Goal: Task Accomplishment & Management: Use online tool/utility

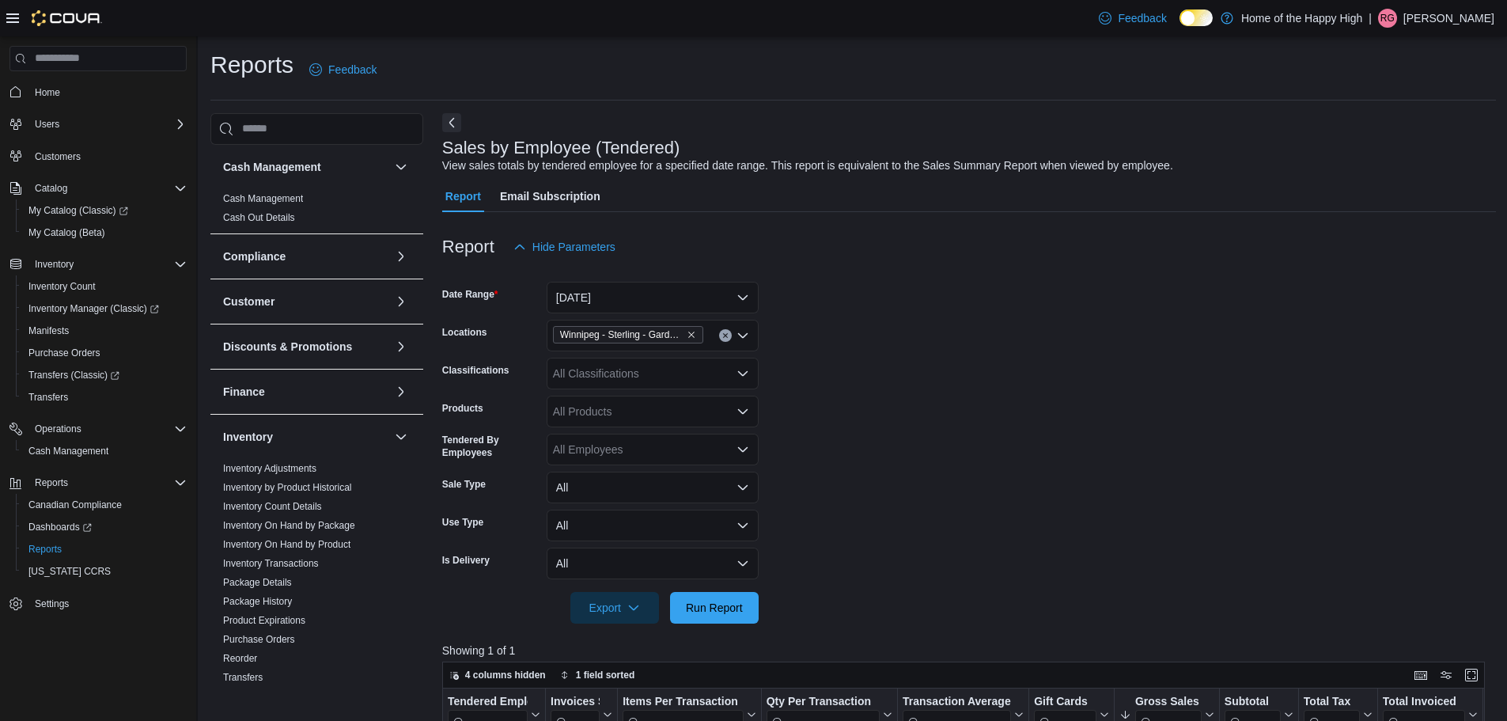
scroll to position [237, 0]
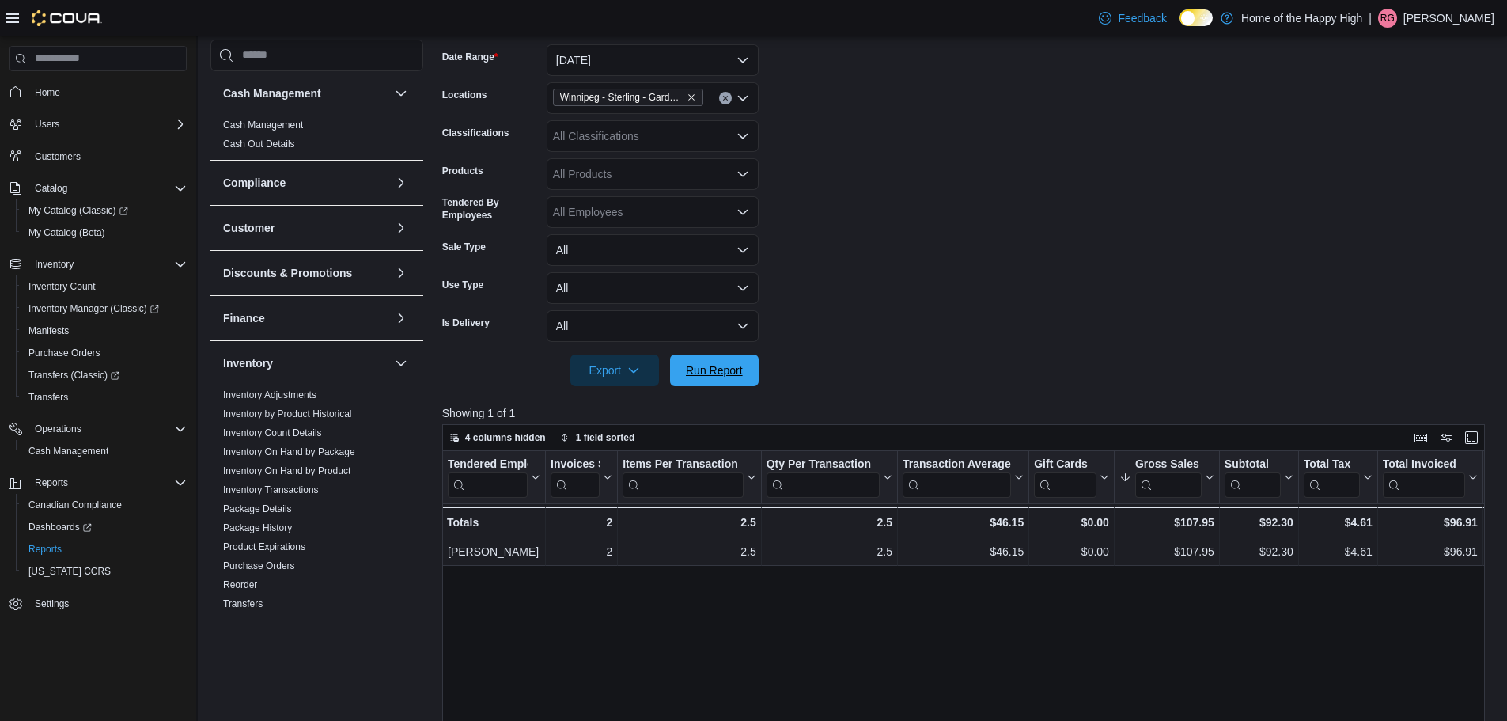
click at [712, 362] on span "Run Report" at bounding box center [714, 370] width 57 height 16
click at [699, 365] on span "Run Report" at bounding box center [714, 370] width 57 height 16
click at [702, 362] on span "Run Report" at bounding box center [715, 370] width 70 height 32
click at [702, 364] on span "Run Report" at bounding box center [714, 370] width 57 height 16
click at [721, 370] on span "Run Report" at bounding box center [714, 370] width 57 height 16
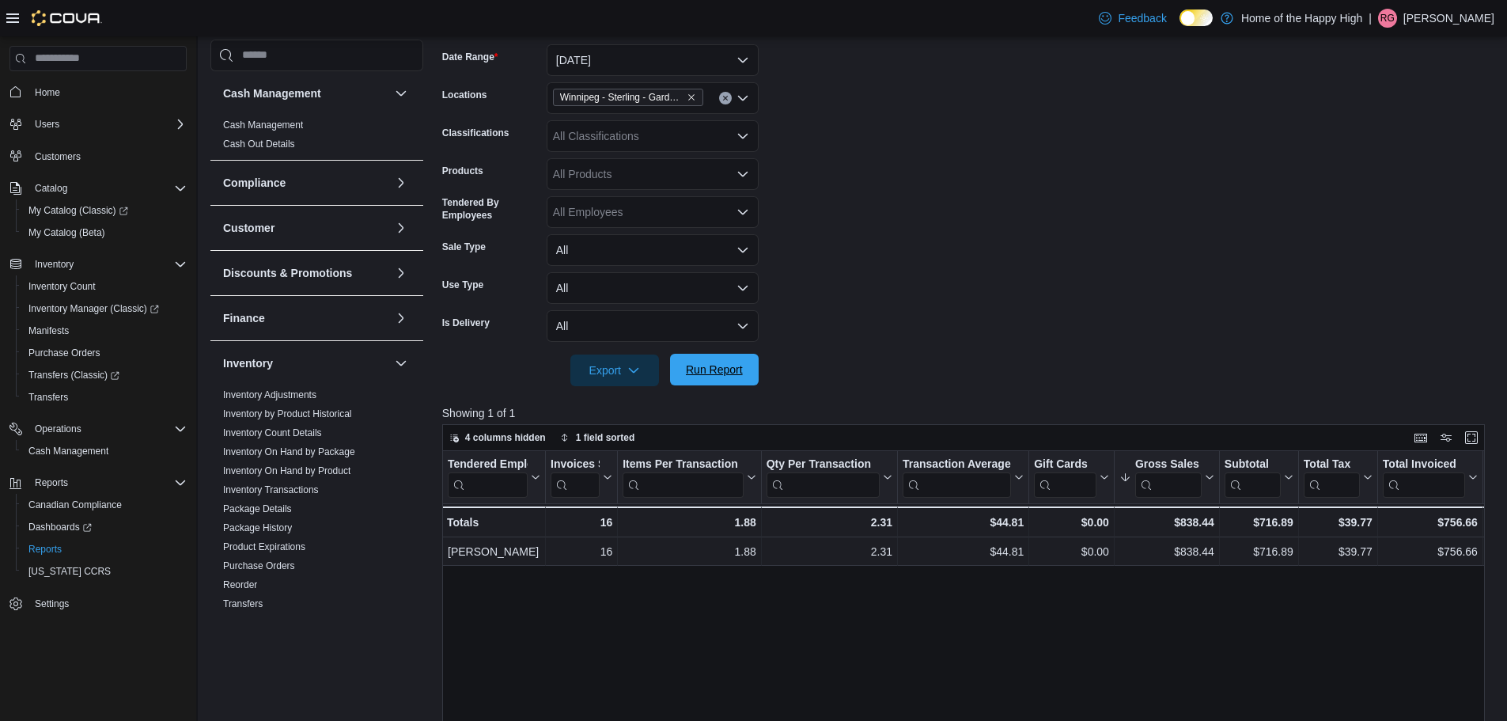
click at [721, 370] on span "Run Report" at bounding box center [714, 370] width 57 height 16
click at [748, 358] on span "Run Report" at bounding box center [715, 370] width 70 height 32
click at [726, 360] on span "Run Report" at bounding box center [715, 370] width 70 height 32
click at [713, 363] on span "Run Report" at bounding box center [714, 370] width 57 height 16
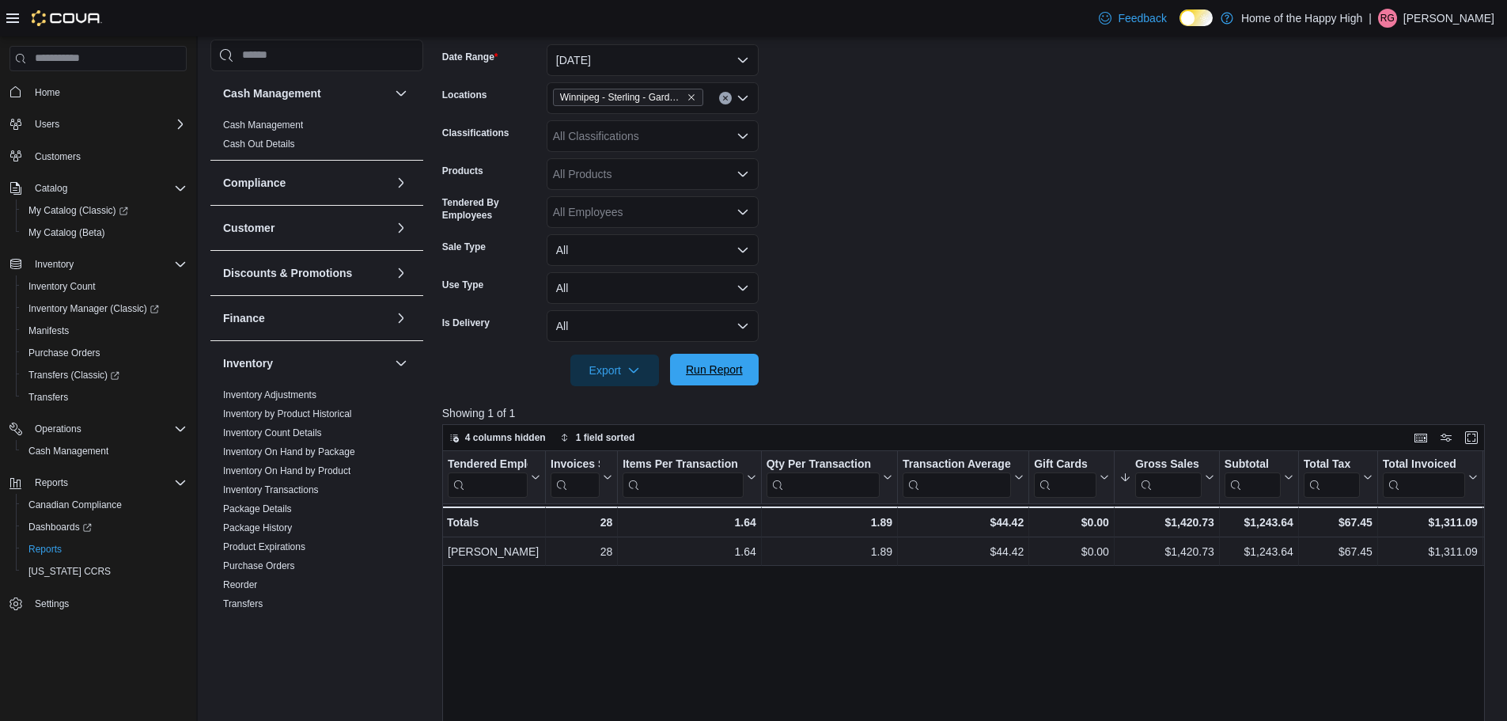
click at [717, 366] on span "Run Report" at bounding box center [714, 370] width 57 height 16
click at [711, 365] on span "Run Report" at bounding box center [714, 370] width 57 height 16
click at [721, 362] on span "Run Report" at bounding box center [714, 370] width 57 height 16
click at [728, 374] on span "Run Report" at bounding box center [714, 370] width 57 height 16
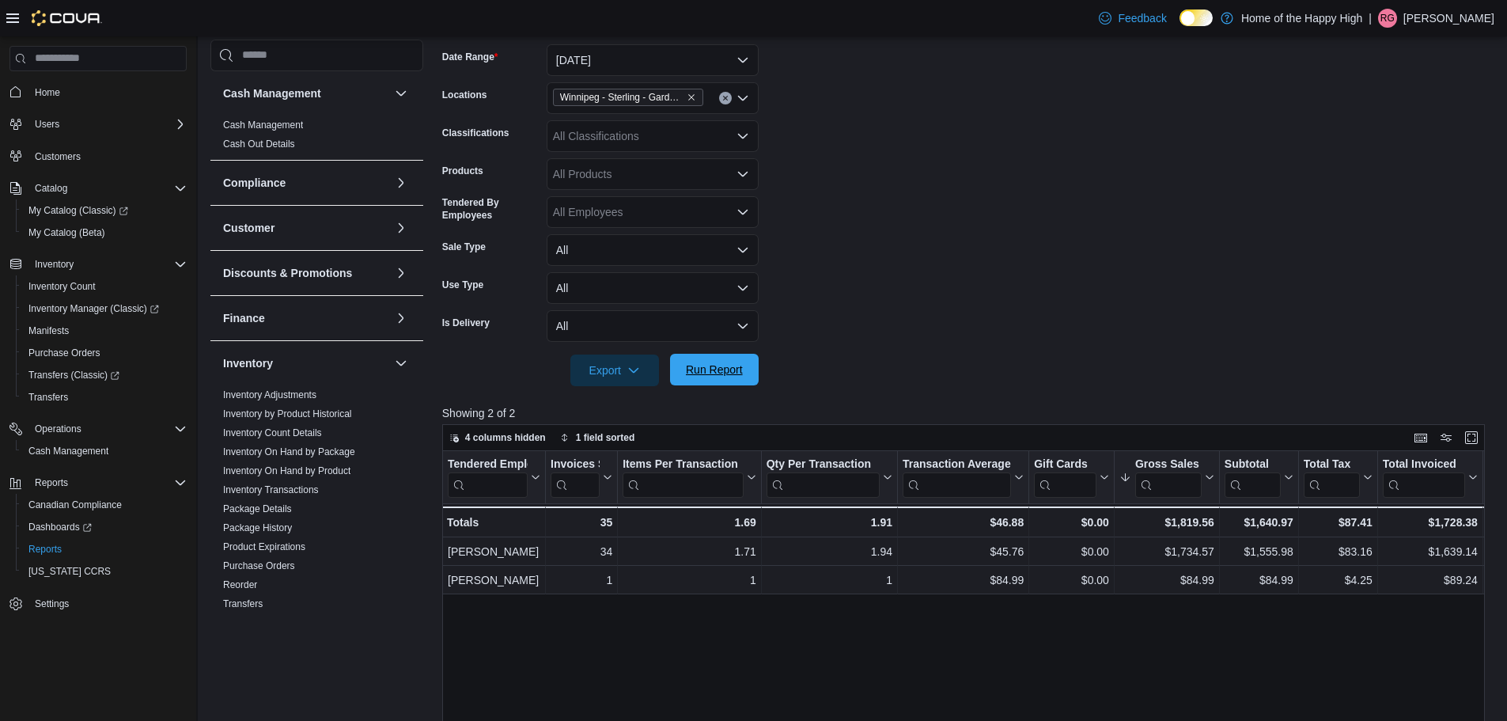
click at [735, 380] on span "Run Report" at bounding box center [715, 370] width 70 height 32
click at [692, 379] on span "Run Report" at bounding box center [715, 370] width 70 height 32
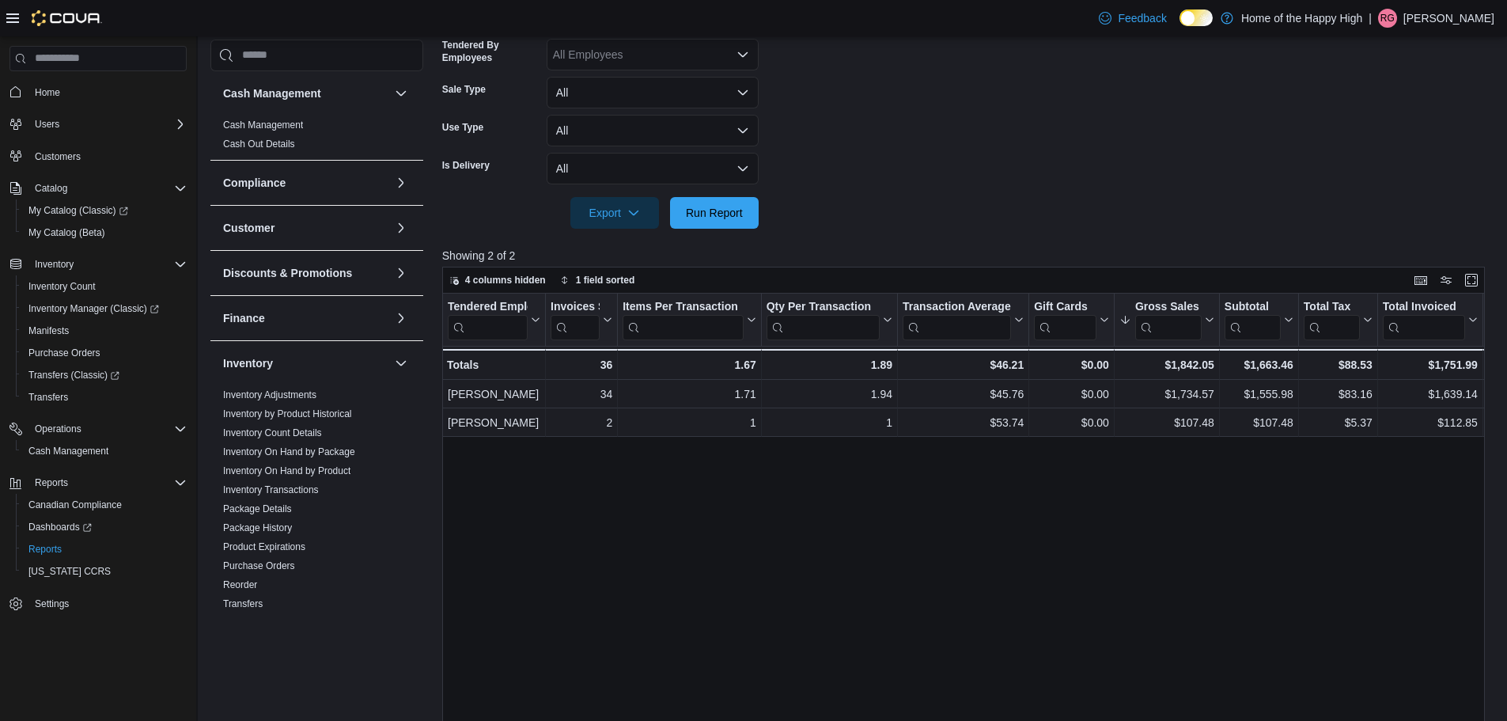
scroll to position [396, 0]
click at [711, 207] on span "Run Report" at bounding box center [714, 211] width 57 height 16
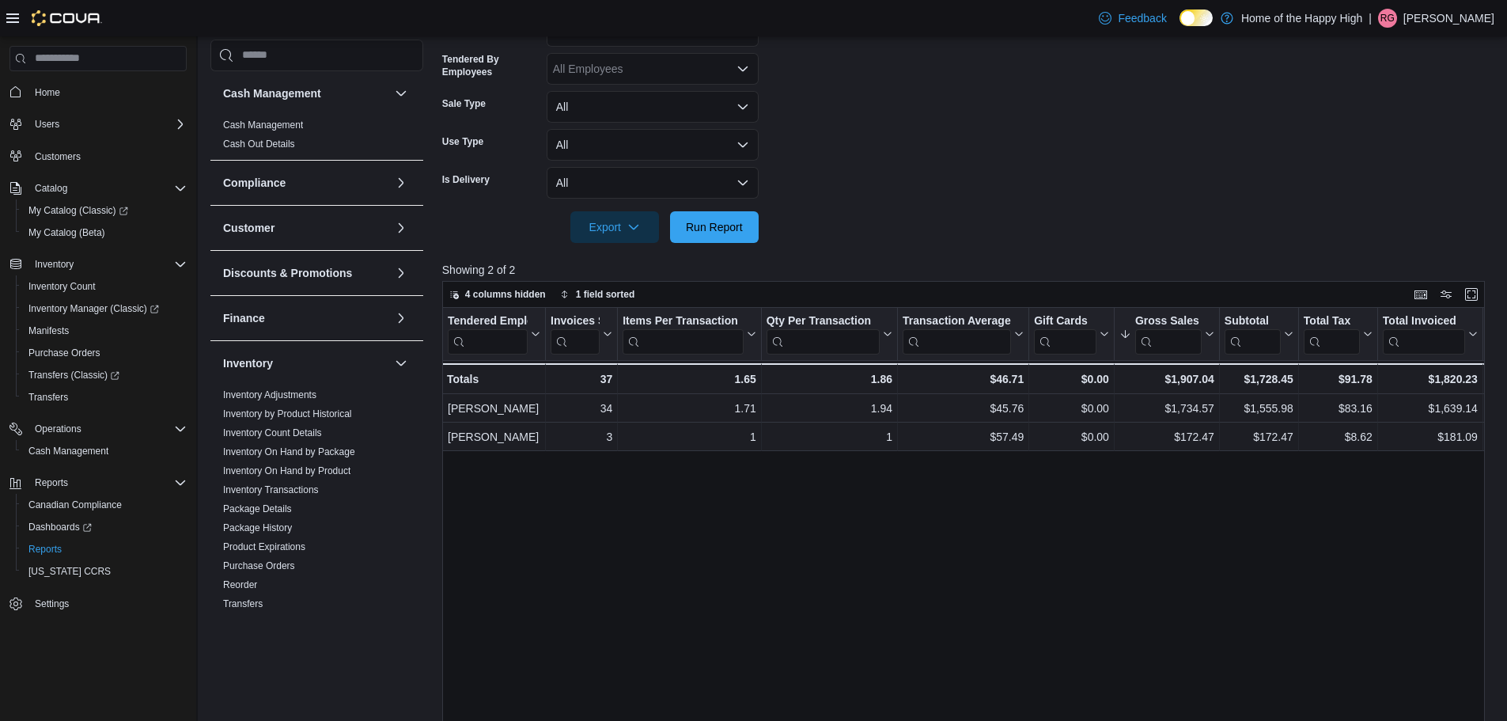
scroll to position [371, 0]
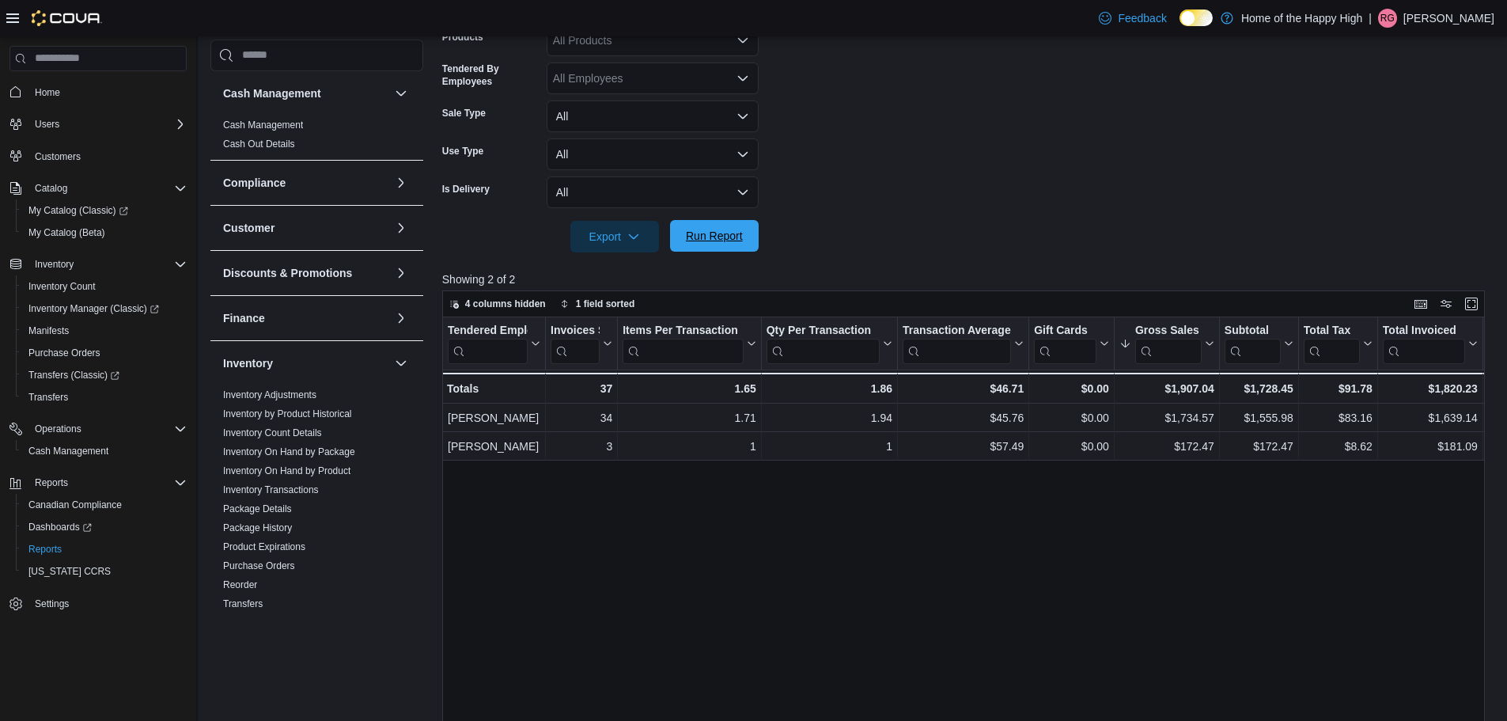
click at [717, 237] on span "Run Report" at bounding box center [714, 236] width 57 height 16
click at [703, 252] on div "Export Run Report" at bounding box center [600, 237] width 317 height 32
click at [712, 237] on span "Run Report" at bounding box center [714, 236] width 57 height 16
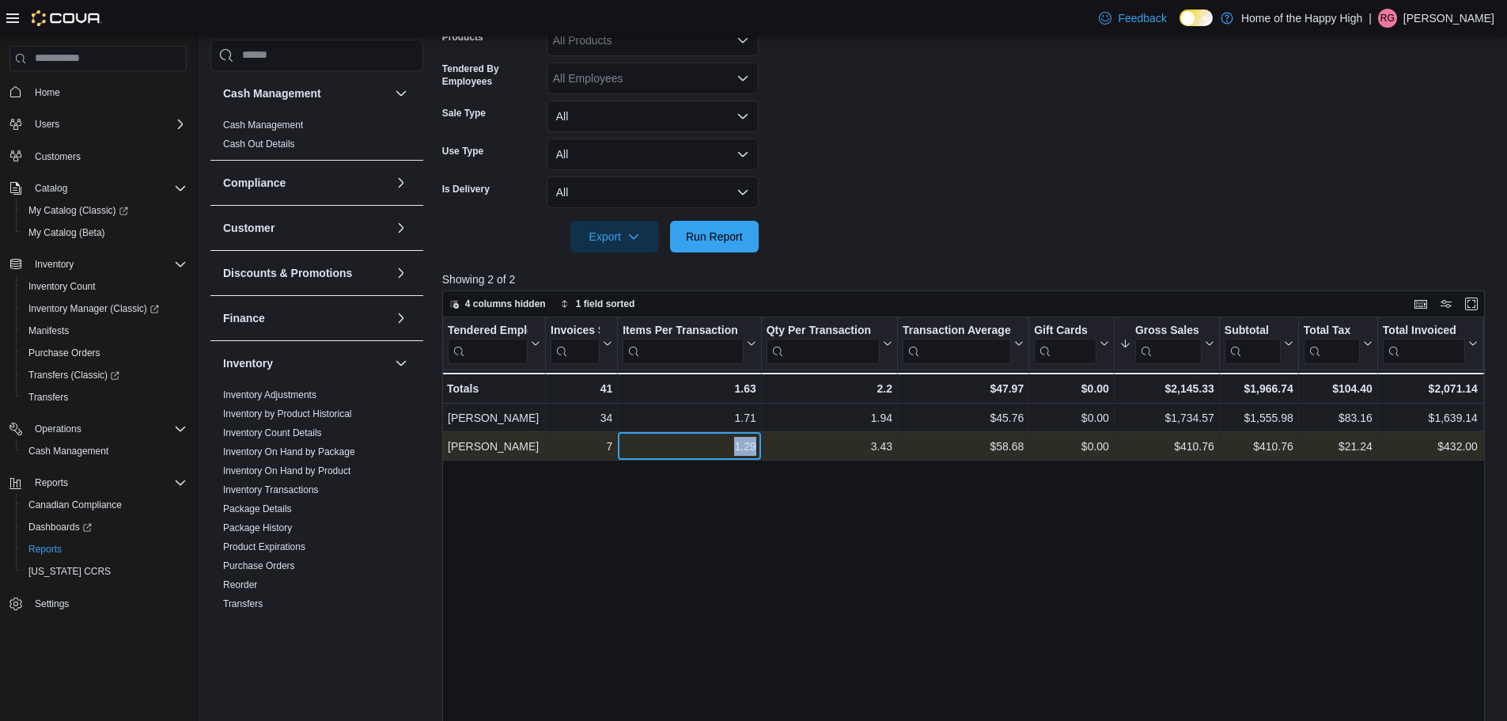
drag, startPoint x: 745, startPoint y: 445, endPoint x: 808, endPoint y: 453, distance: 63.1
click at [808, 453] on div "[PERSON_NAME] - Tendered Employee, column 1, row 2 7 - Invoices Sold, column 2,…" at bounding box center [1270, 446] width 1657 height 28
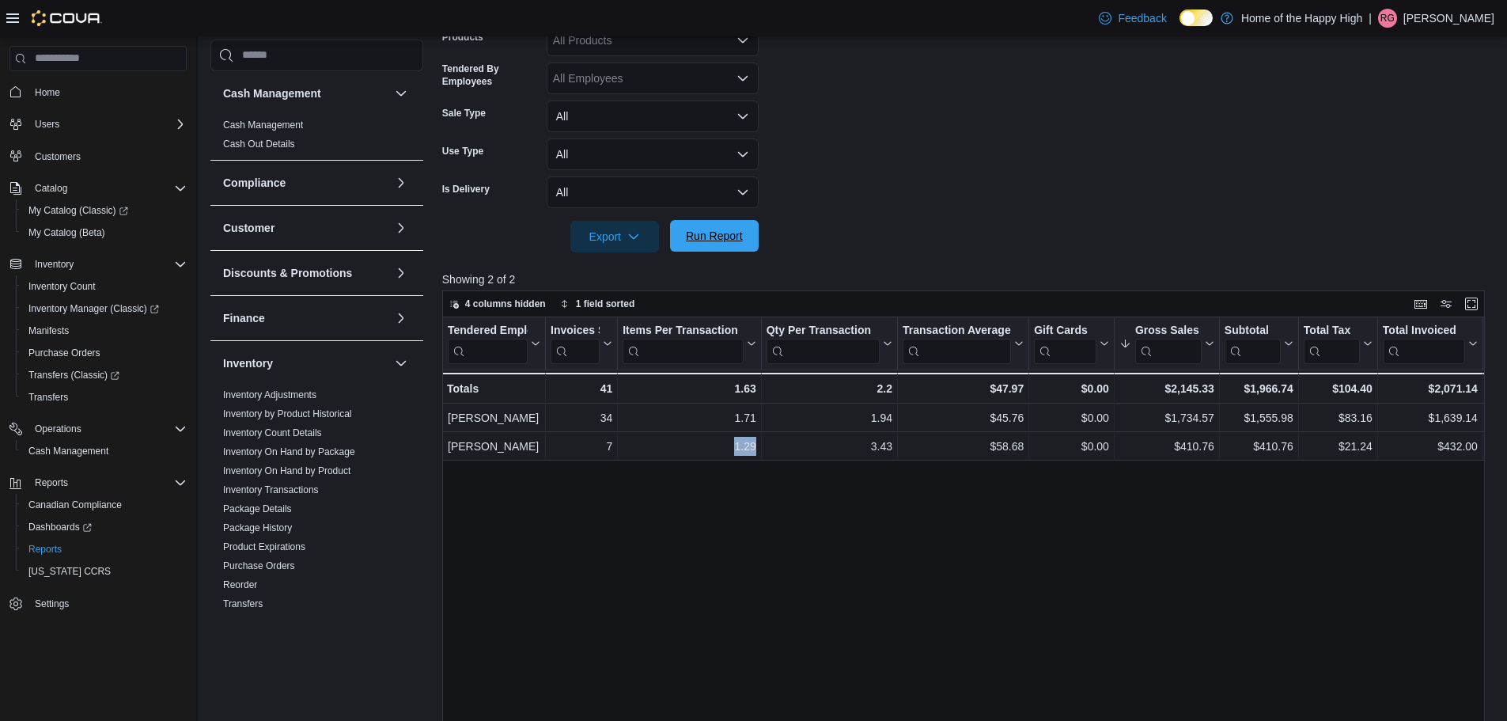
click at [740, 229] on span "Run Report" at bounding box center [714, 236] width 57 height 16
click at [700, 248] on span "Run Report" at bounding box center [715, 236] width 70 height 32
